Goal: Task Accomplishment & Management: Manage account settings

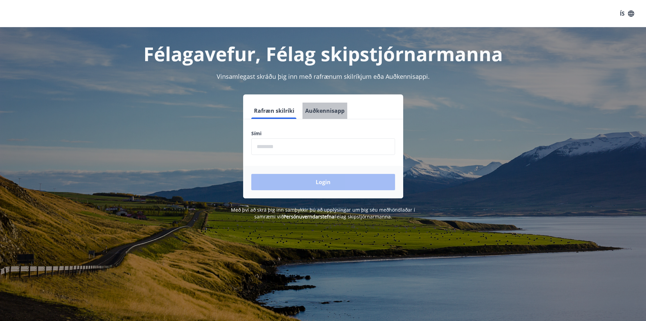
click at [325, 111] on button "Auðkennisapp" at bounding box center [325, 110] width 45 height 16
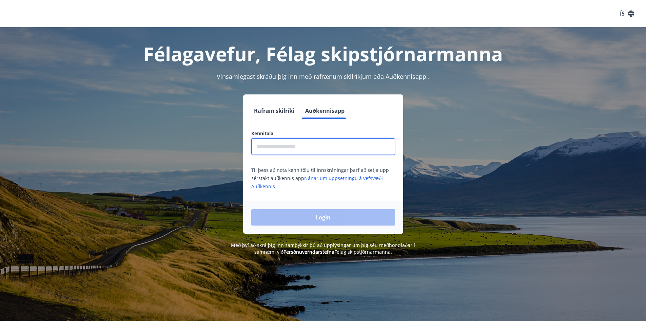
click at [286, 148] on input "text" at bounding box center [323, 146] width 144 height 17
type input "**********"
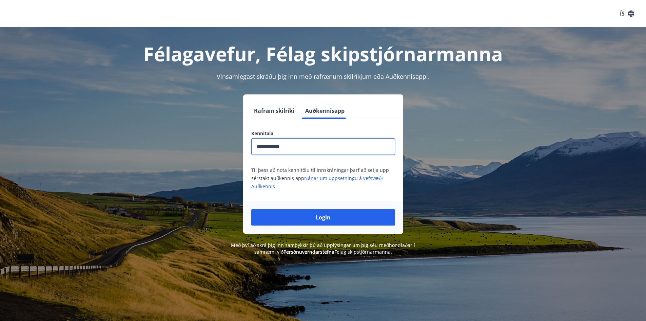
click at [310, 219] on button "Login" at bounding box center [323, 217] width 144 height 16
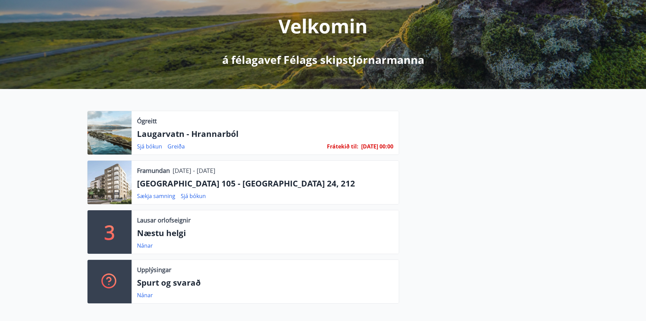
scroll to position [68, 0]
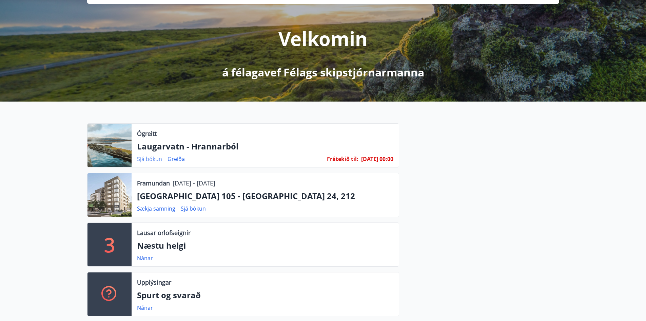
click at [155, 158] on link "Sjá bókun" at bounding box center [149, 158] width 25 height 7
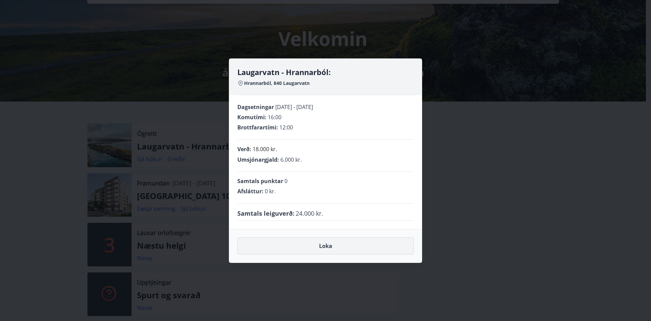
click at [329, 247] on button "Loka" at bounding box center [325, 245] width 176 height 17
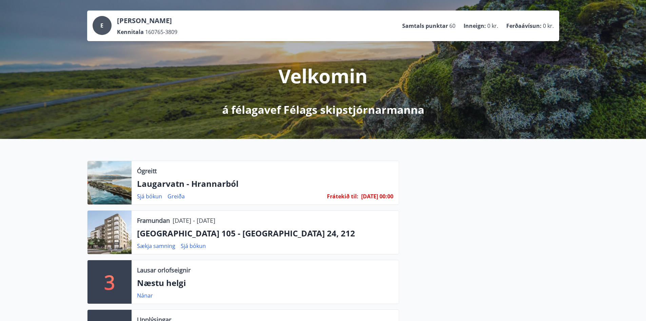
scroll to position [0, 0]
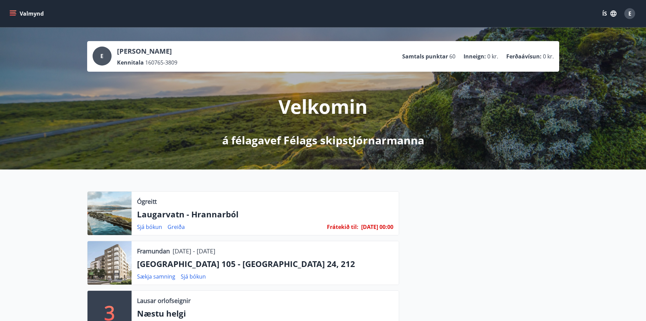
click at [15, 14] on icon "menu" at bounding box center [13, 13] width 7 height 1
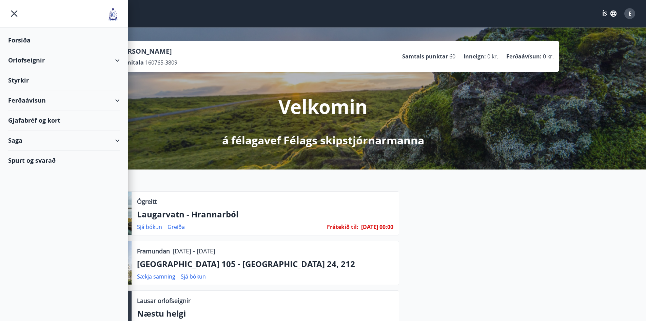
click at [27, 62] on div "Orlofseignir" at bounding box center [64, 60] width 112 height 20
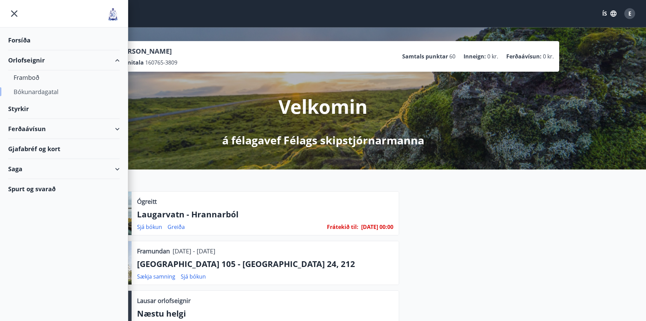
click at [33, 91] on div "Bókunardagatal" at bounding box center [64, 91] width 101 height 14
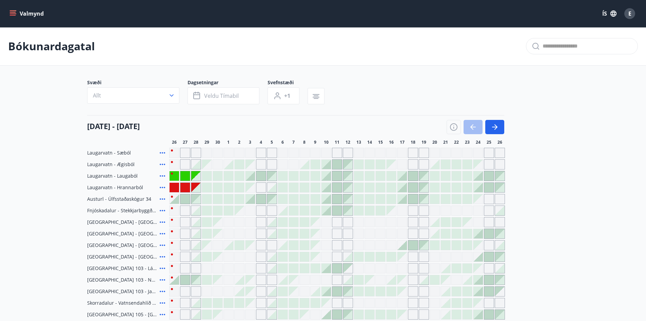
scroll to position [102, 0]
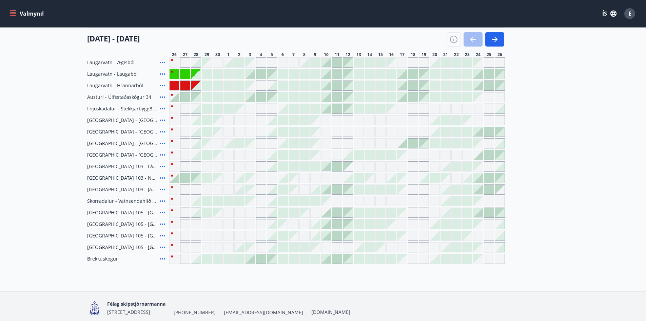
click at [216, 85] on div at bounding box center [217, 85] width 9 height 9
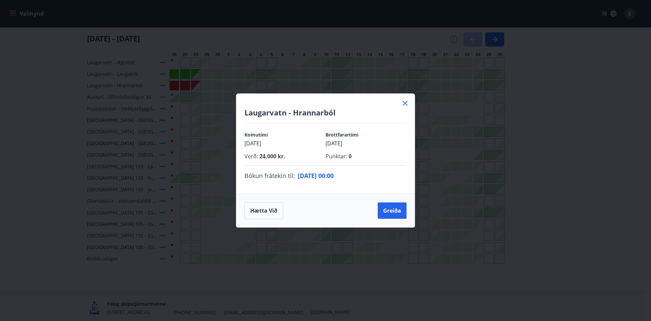
click at [404, 101] on icon at bounding box center [405, 103] width 5 height 5
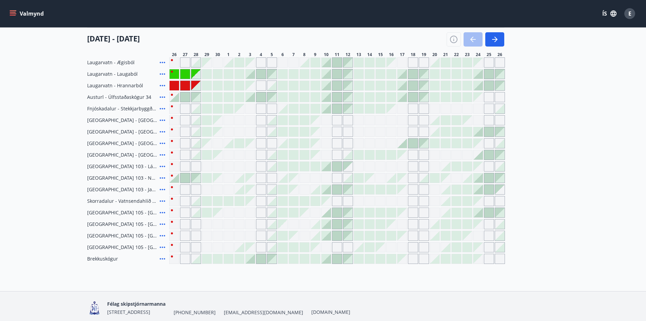
click at [183, 86] on div at bounding box center [184, 85] width 9 height 9
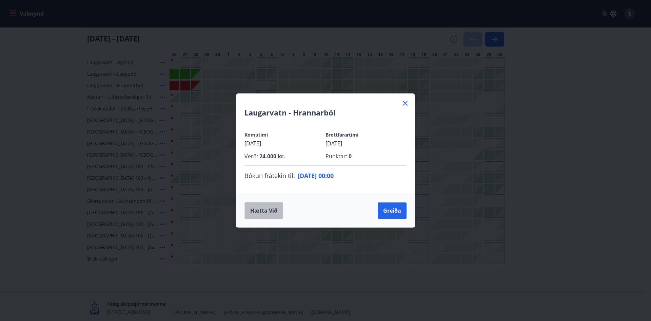
click at [269, 212] on button "Hætta við" at bounding box center [264, 210] width 39 height 17
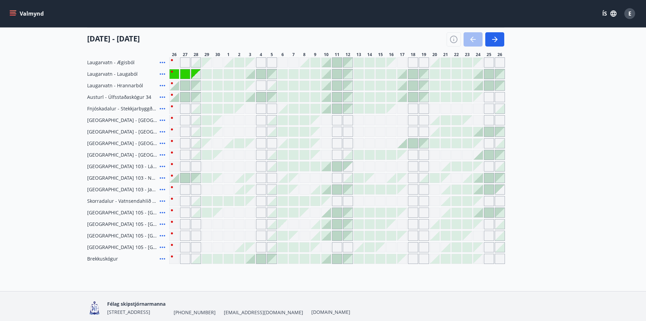
click at [218, 87] on div at bounding box center [217, 85] width 9 height 9
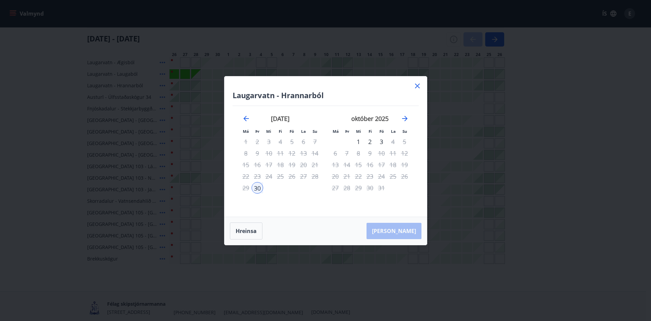
click at [370, 142] on div "2" at bounding box center [370, 142] width 12 height 12
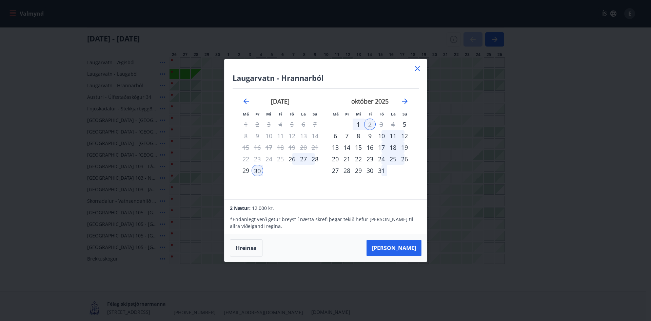
click at [419, 69] on icon at bounding box center [417, 68] width 8 height 8
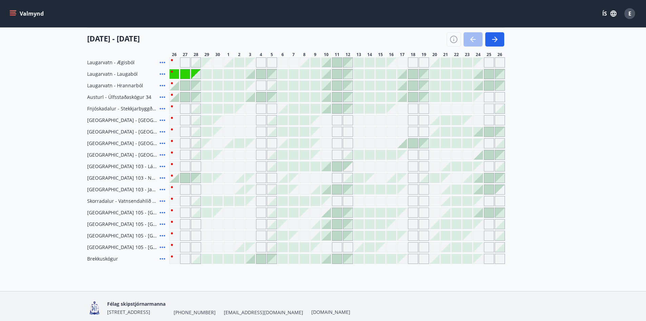
click at [327, 66] on div at bounding box center [326, 62] width 9 height 9
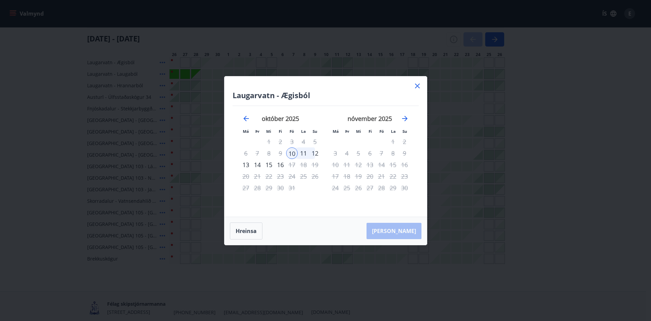
click at [314, 156] on div "12" at bounding box center [315, 153] width 12 height 12
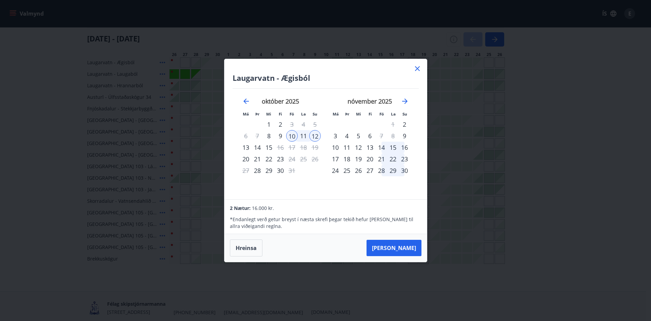
click at [417, 67] on icon at bounding box center [417, 68] width 8 height 8
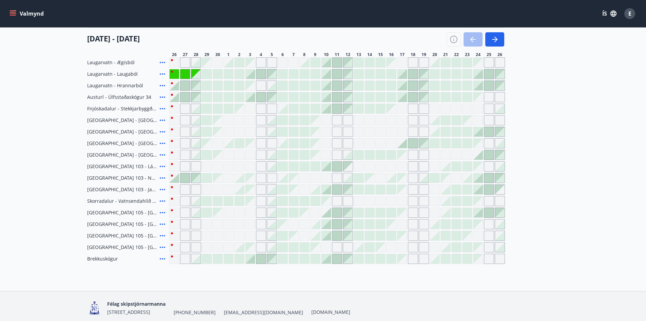
click at [361, 66] on div at bounding box center [358, 62] width 9 height 9
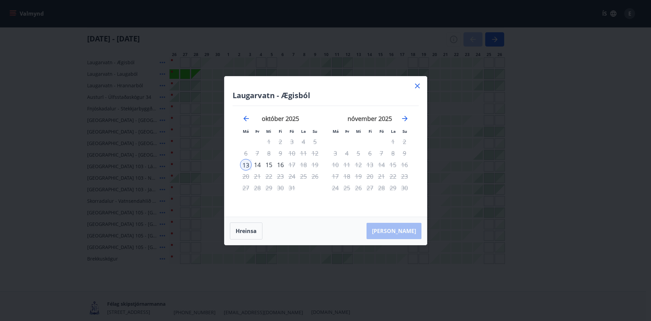
click at [270, 163] on div "15" at bounding box center [269, 165] width 12 height 12
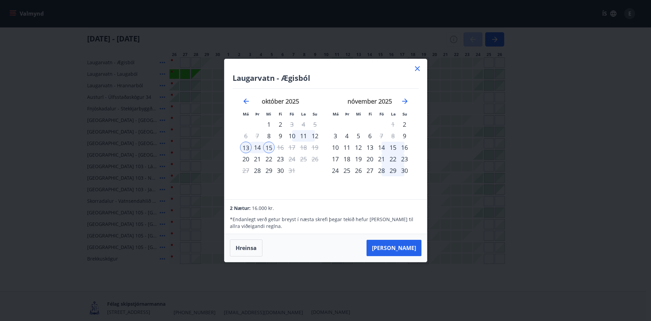
click at [416, 68] on icon at bounding box center [417, 68] width 8 height 8
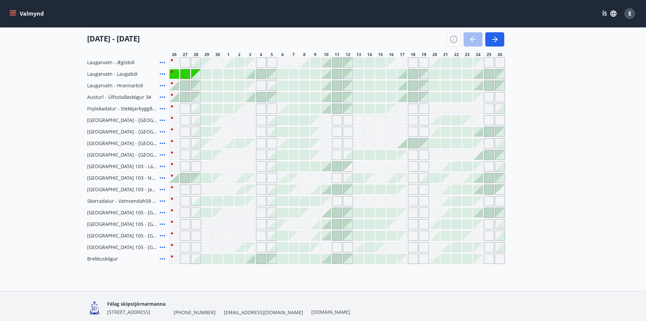
click at [328, 111] on div at bounding box center [326, 108] width 9 height 9
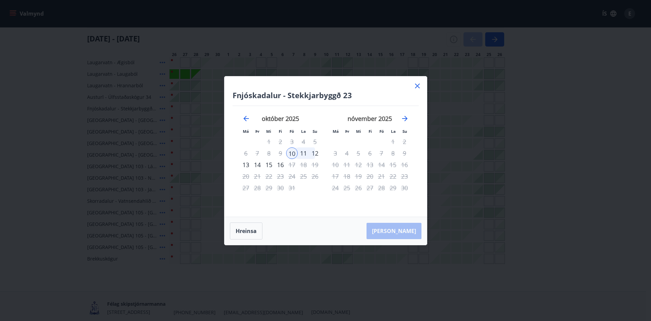
click at [314, 154] on div "12" at bounding box center [315, 153] width 12 height 12
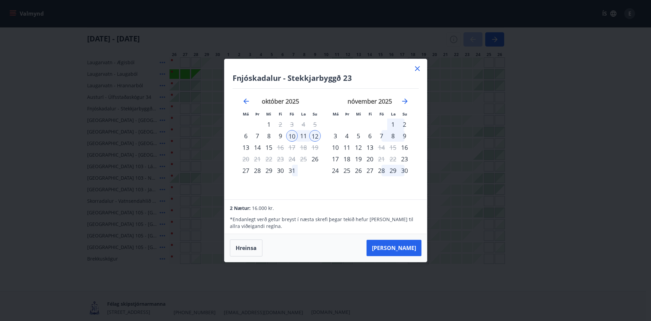
click at [419, 67] on icon at bounding box center [417, 68] width 5 height 5
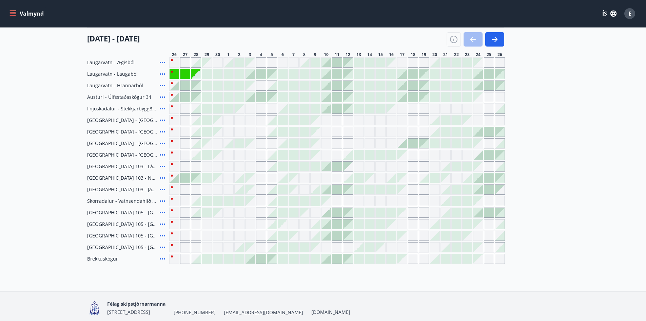
click at [198, 204] on div at bounding box center [195, 200] width 9 height 9
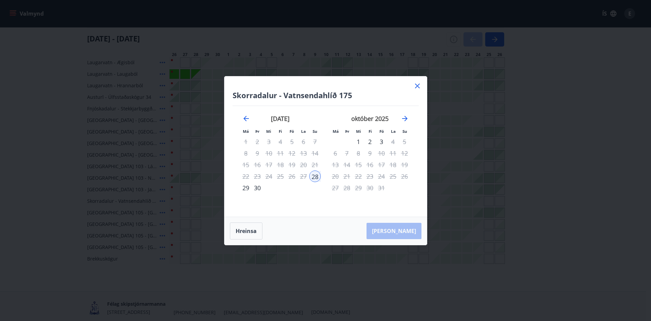
click at [258, 188] on div "30" at bounding box center [258, 188] width 12 height 12
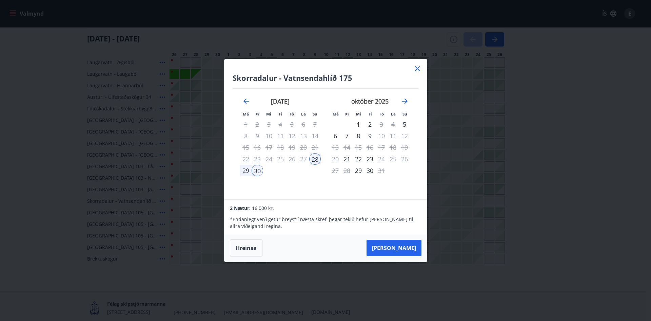
click at [418, 67] on icon at bounding box center [417, 68] width 8 height 8
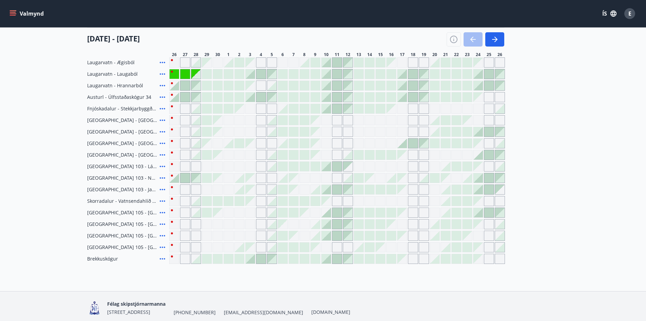
click at [197, 261] on div at bounding box center [195, 258] width 9 height 9
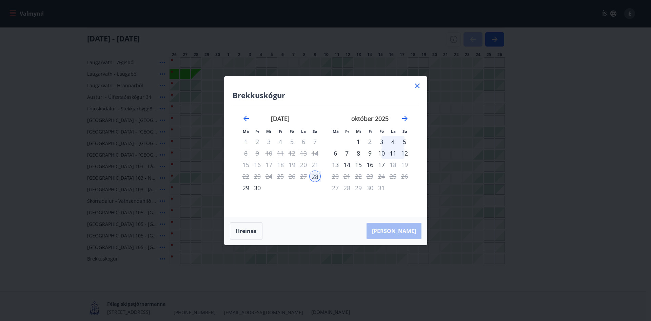
click at [259, 186] on div "30" at bounding box center [258, 188] width 12 height 12
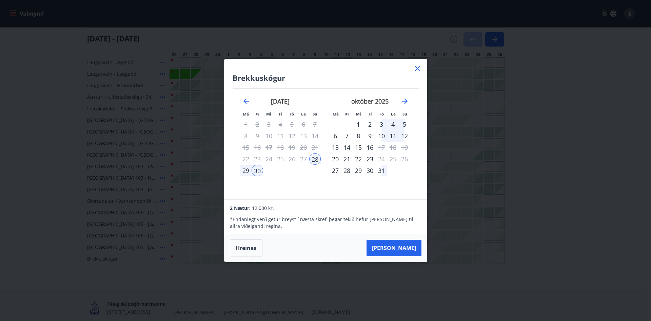
click at [418, 67] on icon at bounding box center [417, 68] width 8 height 8
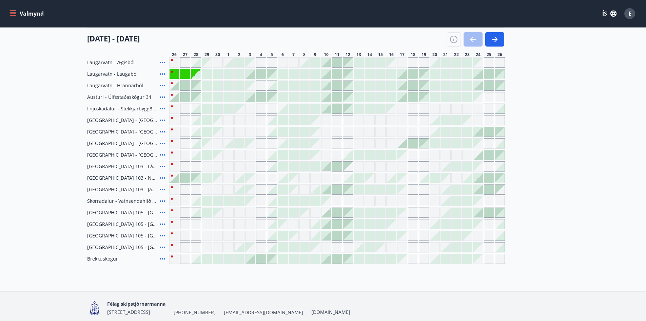
click at [329, 215] on div at bounding box center [326, 212] width 9 height 9
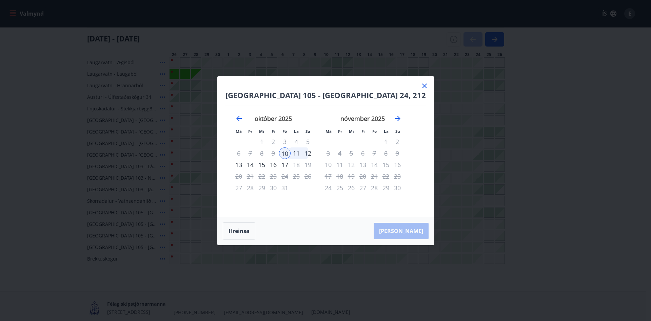
click at [314, 153] on div "12" at bounding box center [308, 153] width 12 height 12
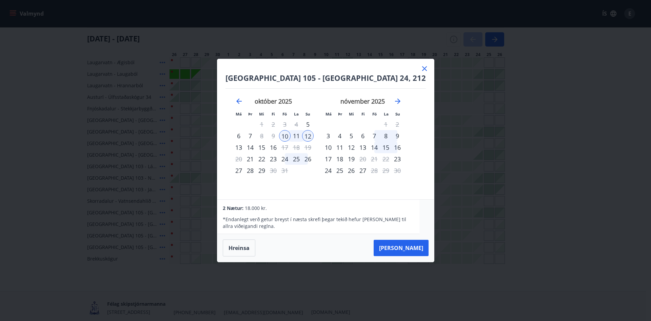
click at [421, 68] on icon at bounding box center [425, 68] width 8 height 8
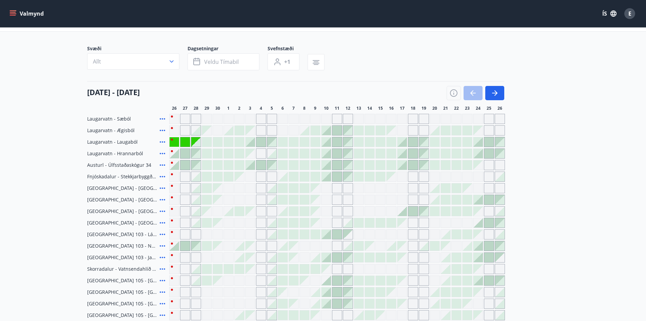
scroll to position [68, 0]
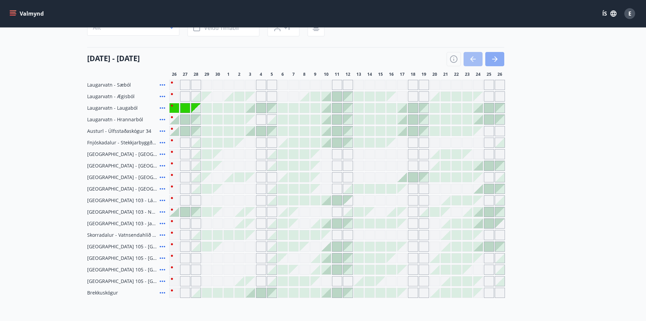
click at [496, 59] on icon "button" at bounding box center [494, 59] width 5 height 1
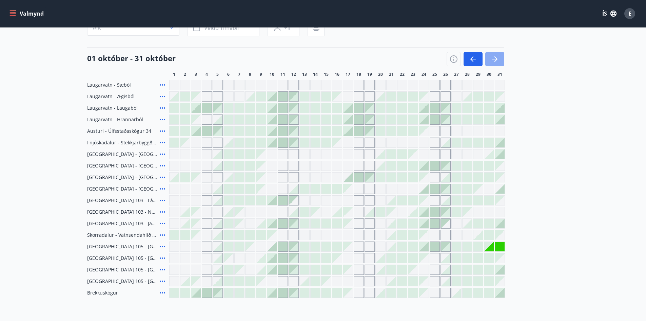
click at [496, 58] on icon "button" at bounding box center [495, 59] width 8 height 8
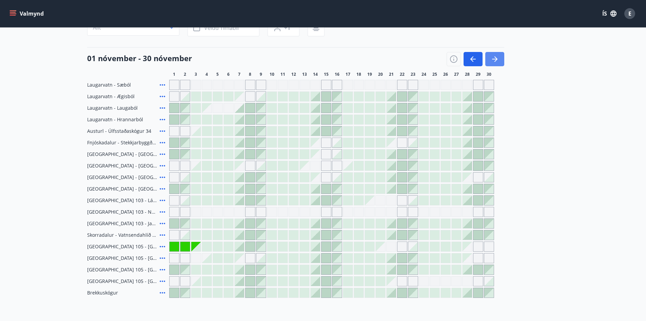
click at [496, 59] on icon "button" at bounding box center [494, 59] width 5 height 1
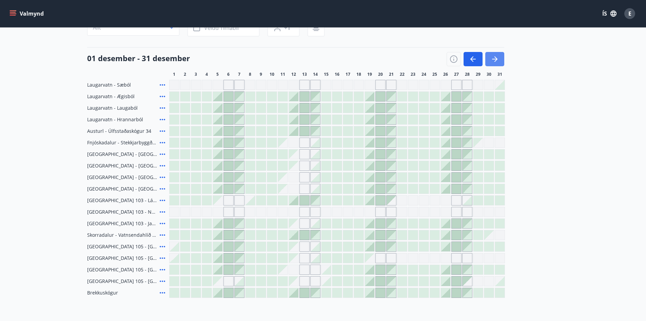
click at [496, 59] on icon "button" at bounding box center [494, 59] width 5 height 1
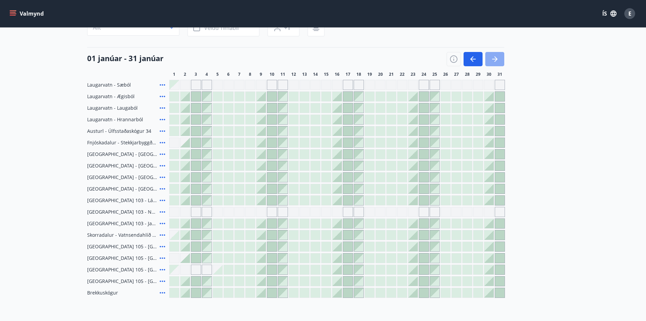
click at [496, 59] on icon "button" at bounding box center [494, 59] width 5 height 1
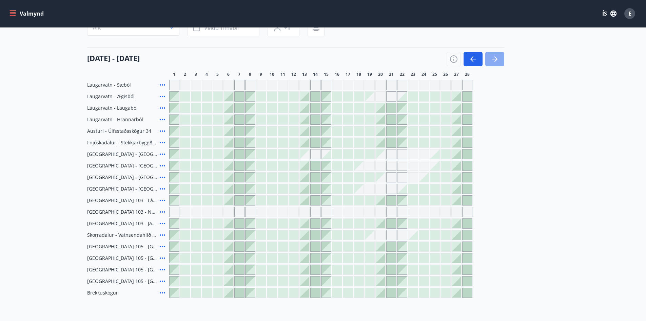
click at [500, 61] on button "button" at bounding box center [494, 59] width 19 height 14
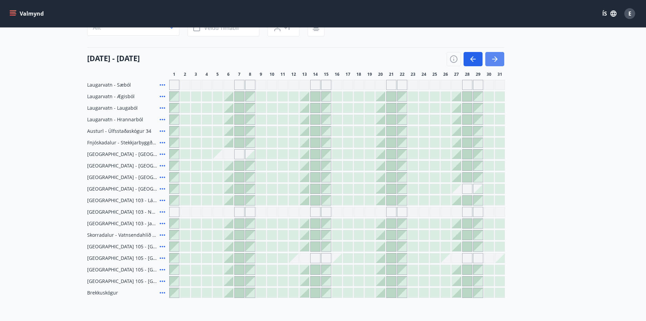
click at [494, 59] on icon "button" at bounding box center [494, 59] width 5 height 1
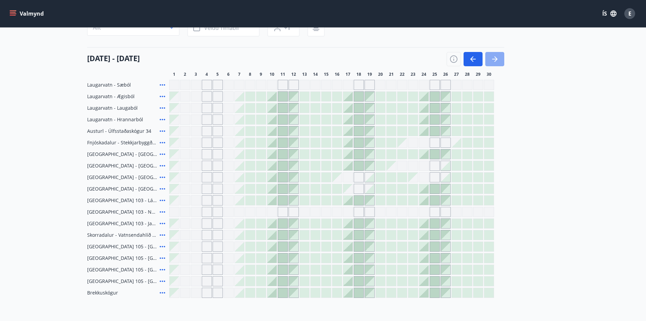
click at [493, 60] on icon "button" at bounding box center [495, 59] width 8 height 8
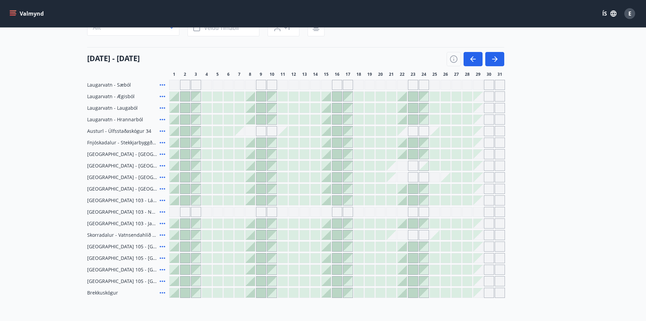
click at [15, 16] on icon "menu" at bounding box center [12, 13] width 7 height 7
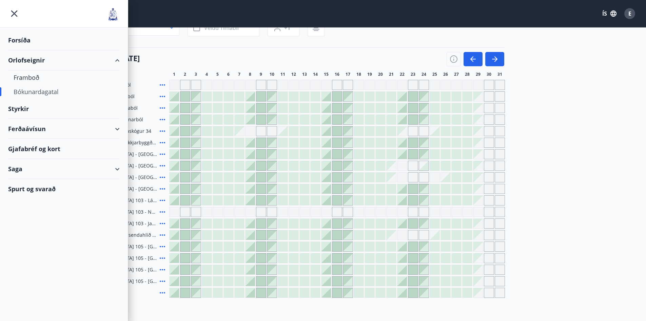
click at [29, 187] on div "Spurt og svarað" at bounding box center [64, 189] width 112 height 20
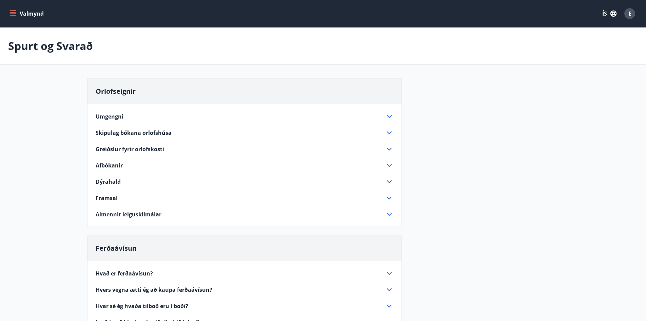
click at [159, 149] on span "Greiðslur fyrir orlofskosti" at bounding box center [130, 148] width 69 height 7
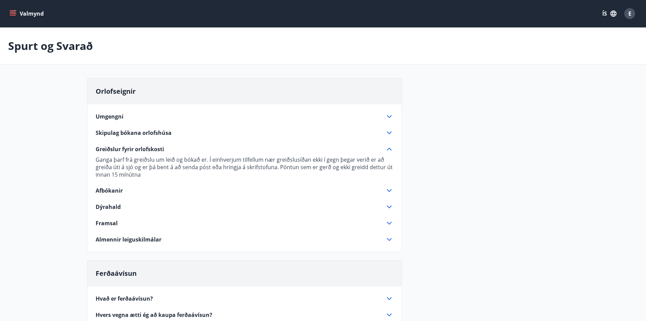
click at [389, 148] on icon at bounding box center [389, 149] width 8 height 8
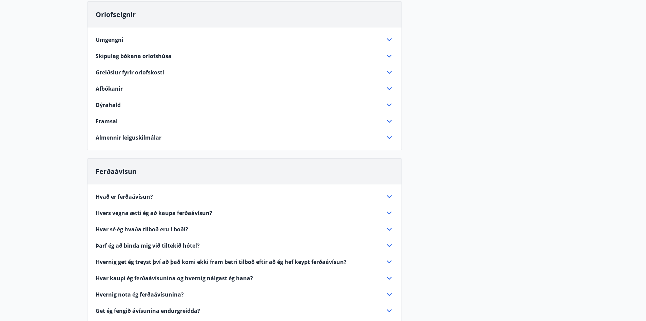
scroll to position [34, 0]
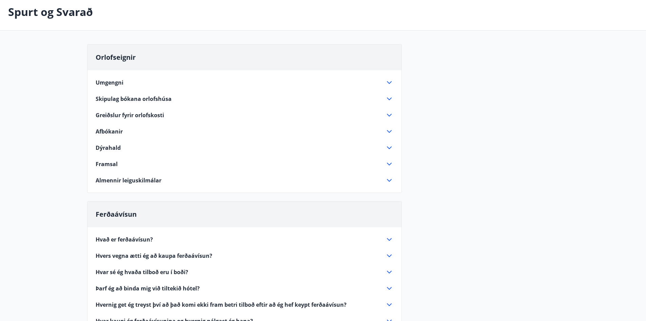
click at [388, 98] on icon at bounding box center [389, 99] width 8 height 8
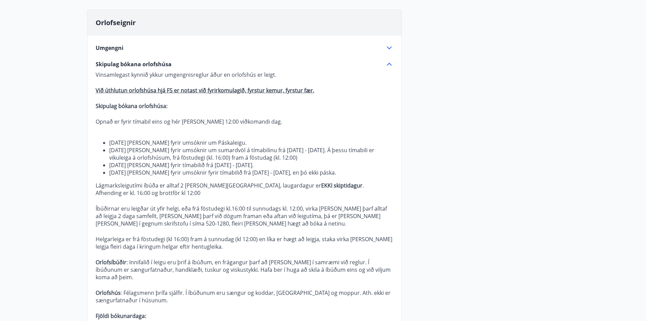
scroll to position [68, 0]
click at [392, 63] on icon at bounding box center [389, 65] width 8 height 8
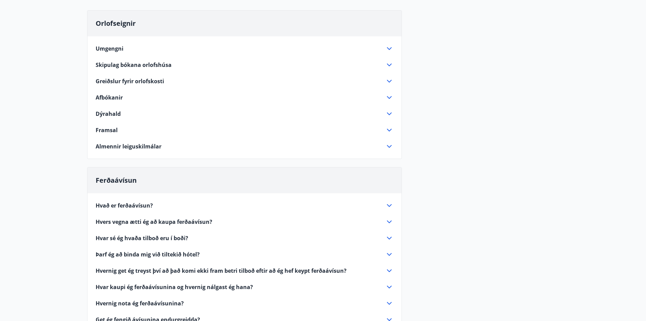
click at [391, 146] on icon at bounding box center [389, 146] width 8 height 8
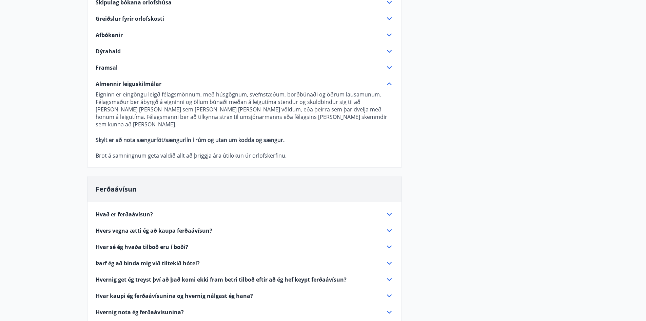
scroll to position [136, 0]
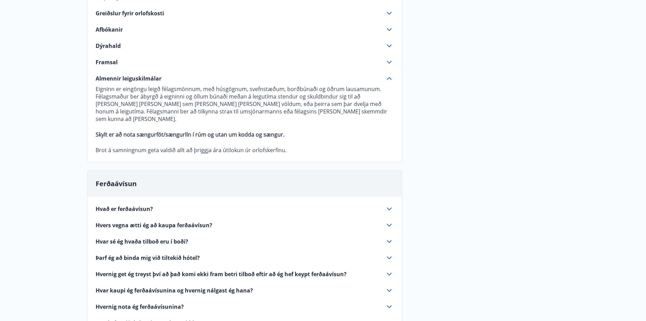
click at [390, 78] on icon at bounding box center [389, 78] width 5 height 3
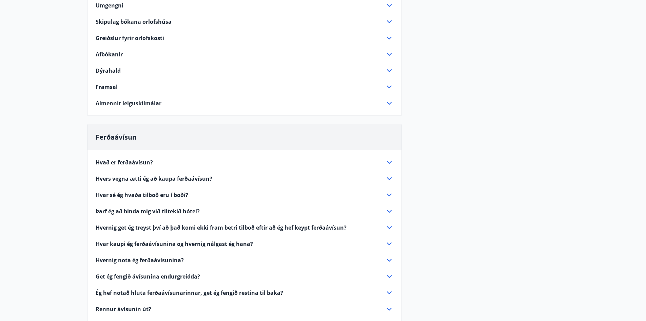
scroll to position [0, 0]
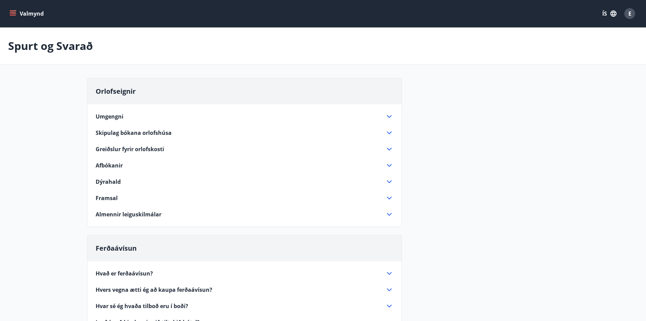
click at [131, 134] on span "Skipulag bókana orlofshúsa" at bounding box center [134, 132] width 76 height 7
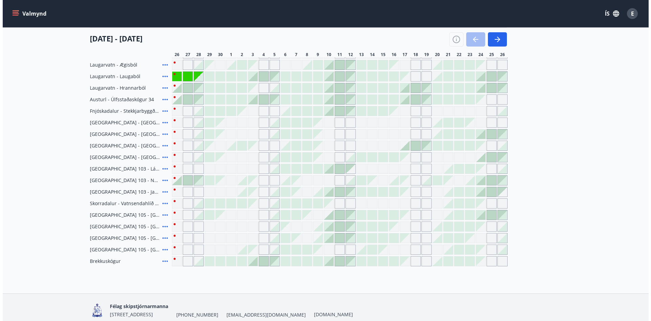
scroll to position [103, 0]
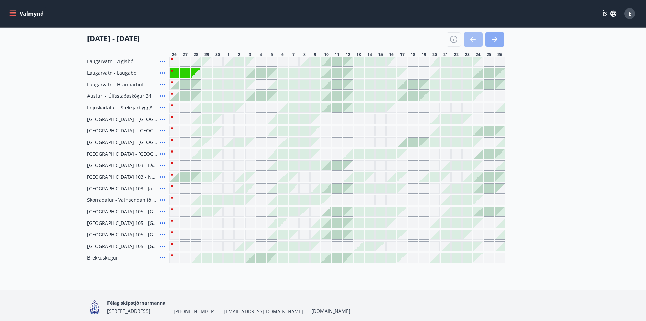
click at [490, 40] on button "button" at bounding box center [494, 39] width 19 height 14
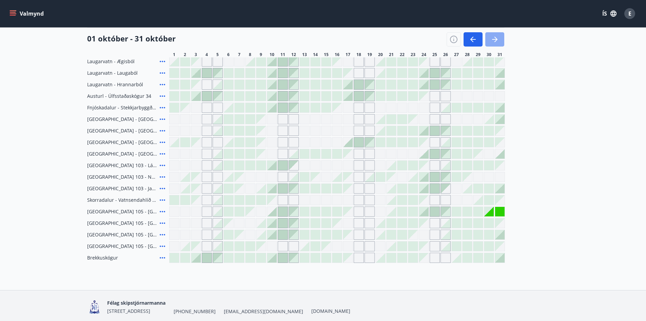
click at [498, 38] on icon "button" at bounding box center [495, 39] width 8 height 8
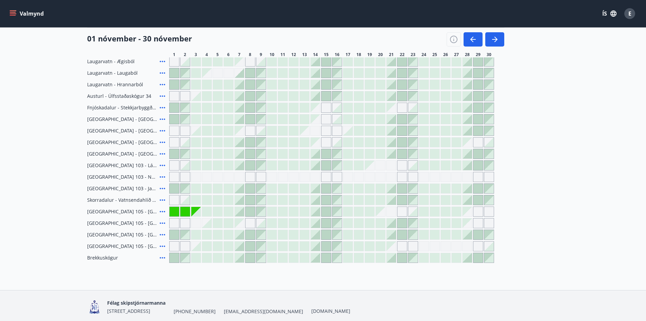
click at [627, 13] on div "E" at bounding box center [629, 13] width 11 height 11
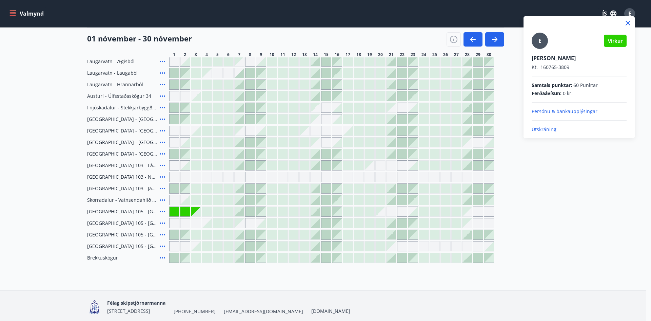
click at [548, 129] on p "Útskráning" at bounding box center [579, 129] width 95 height 7
